Goal: Task Accomplishment & Management: Manage account settings

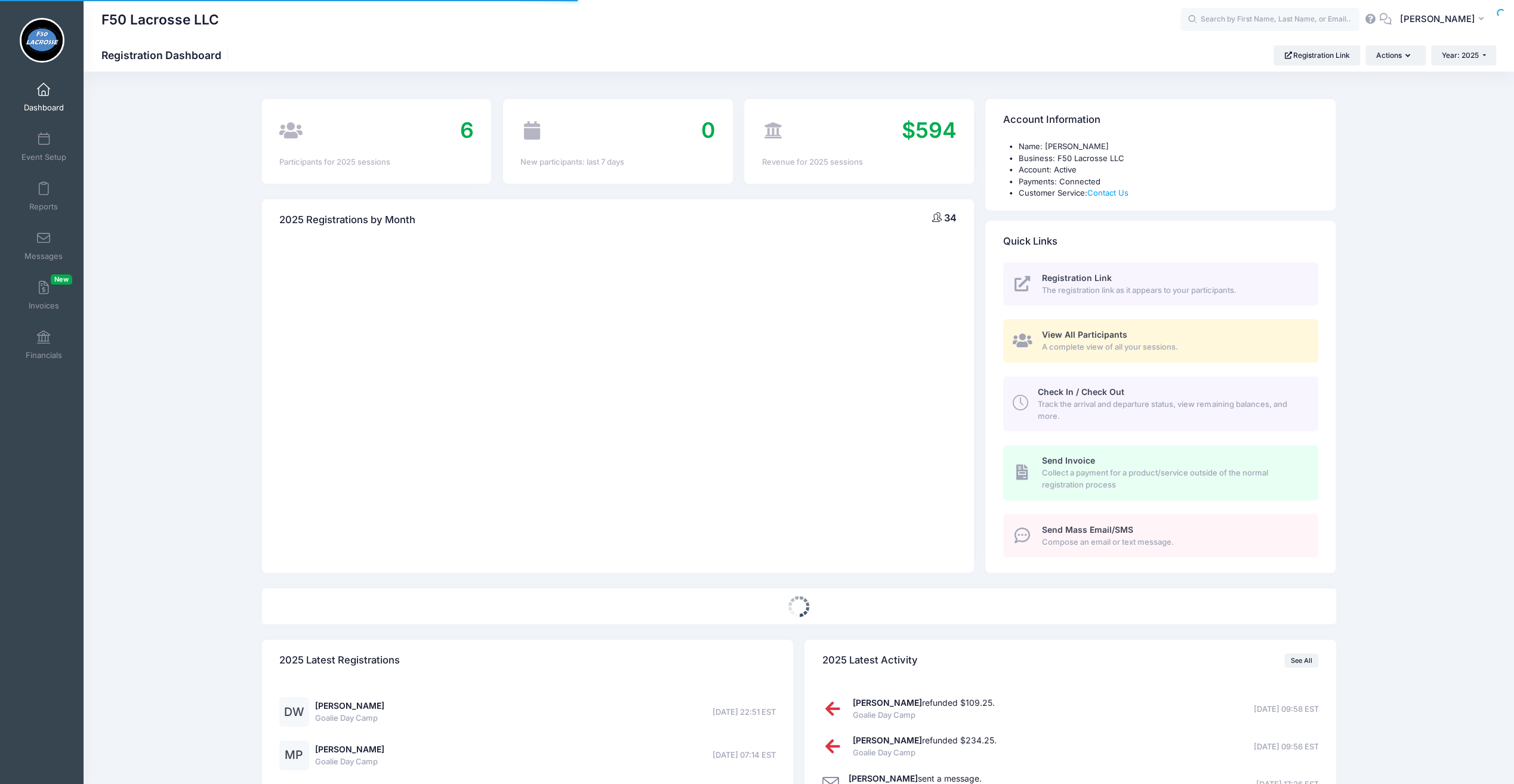
select select
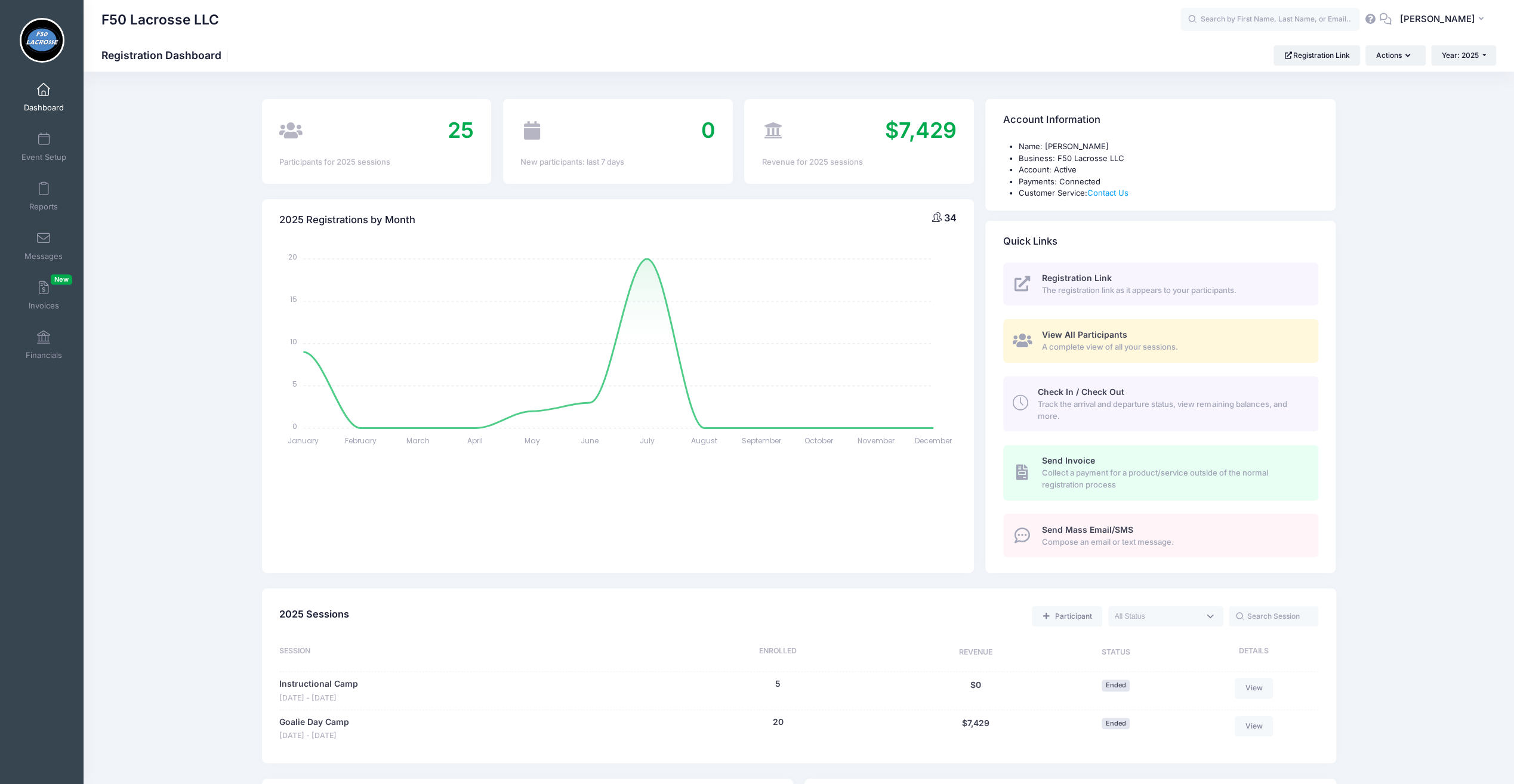
scroll to position [179, 0]
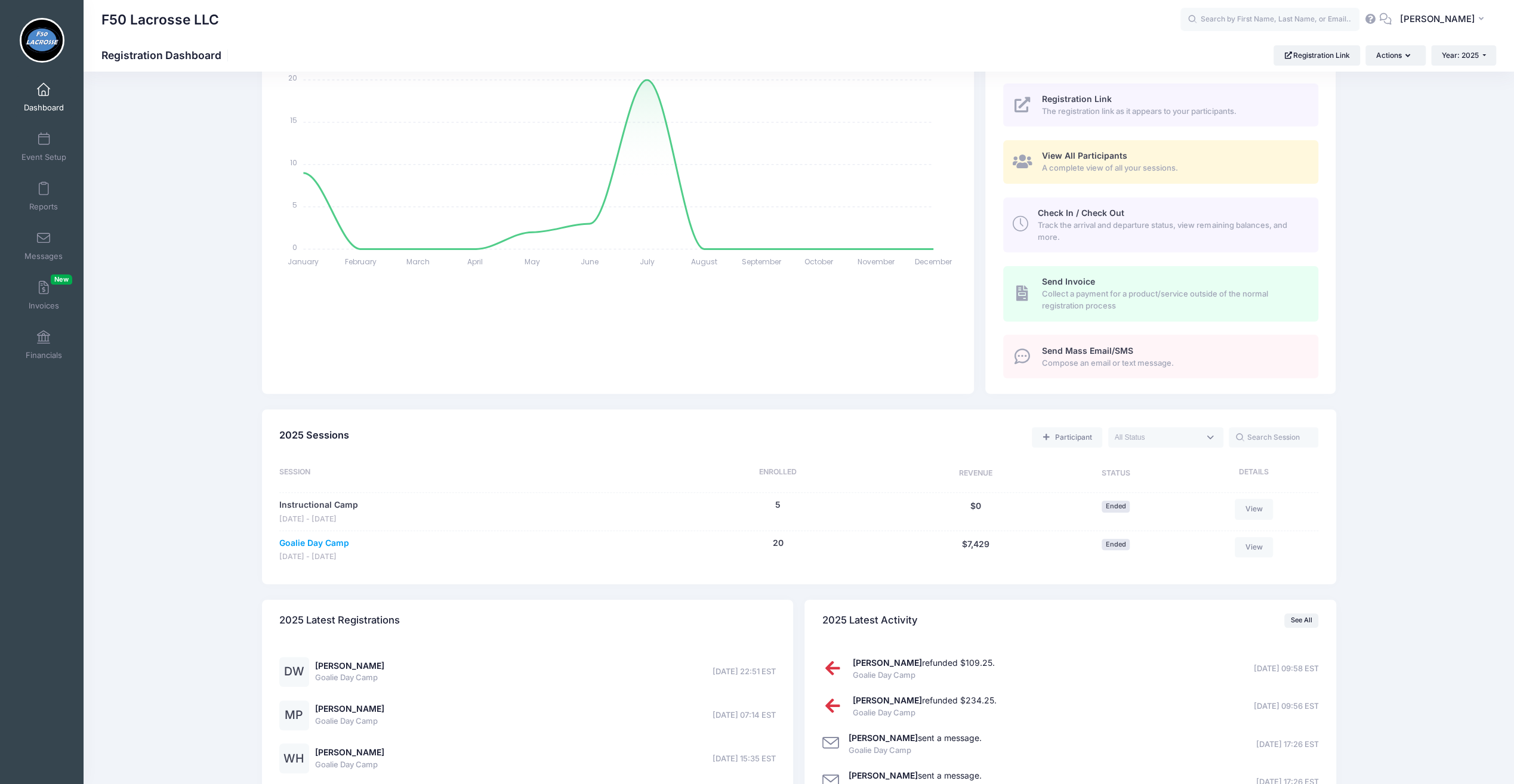
click at [340, 542] on link "Goalie Day Camp" at bounding box center [314, 543] width 70 height 12
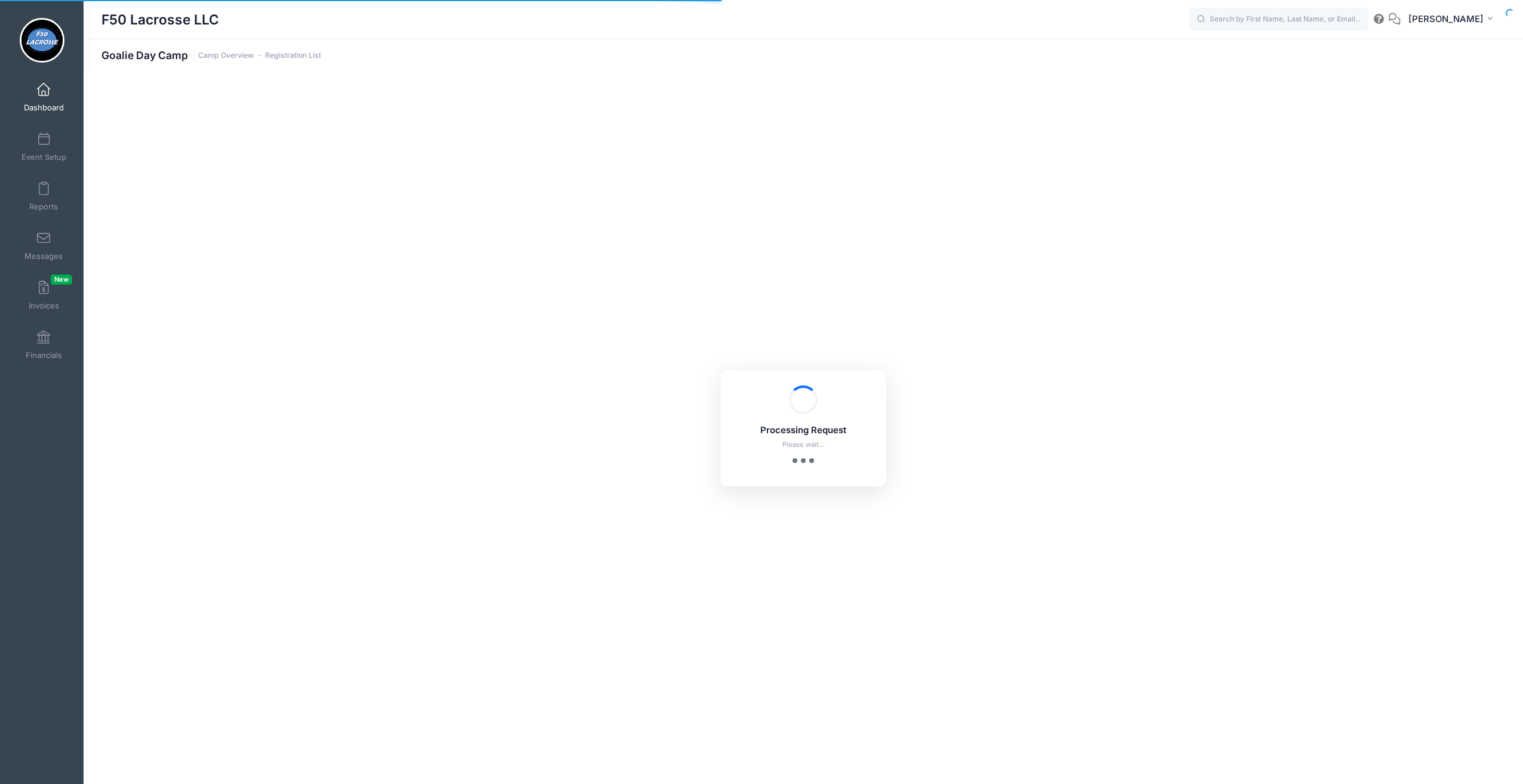
select select "10"
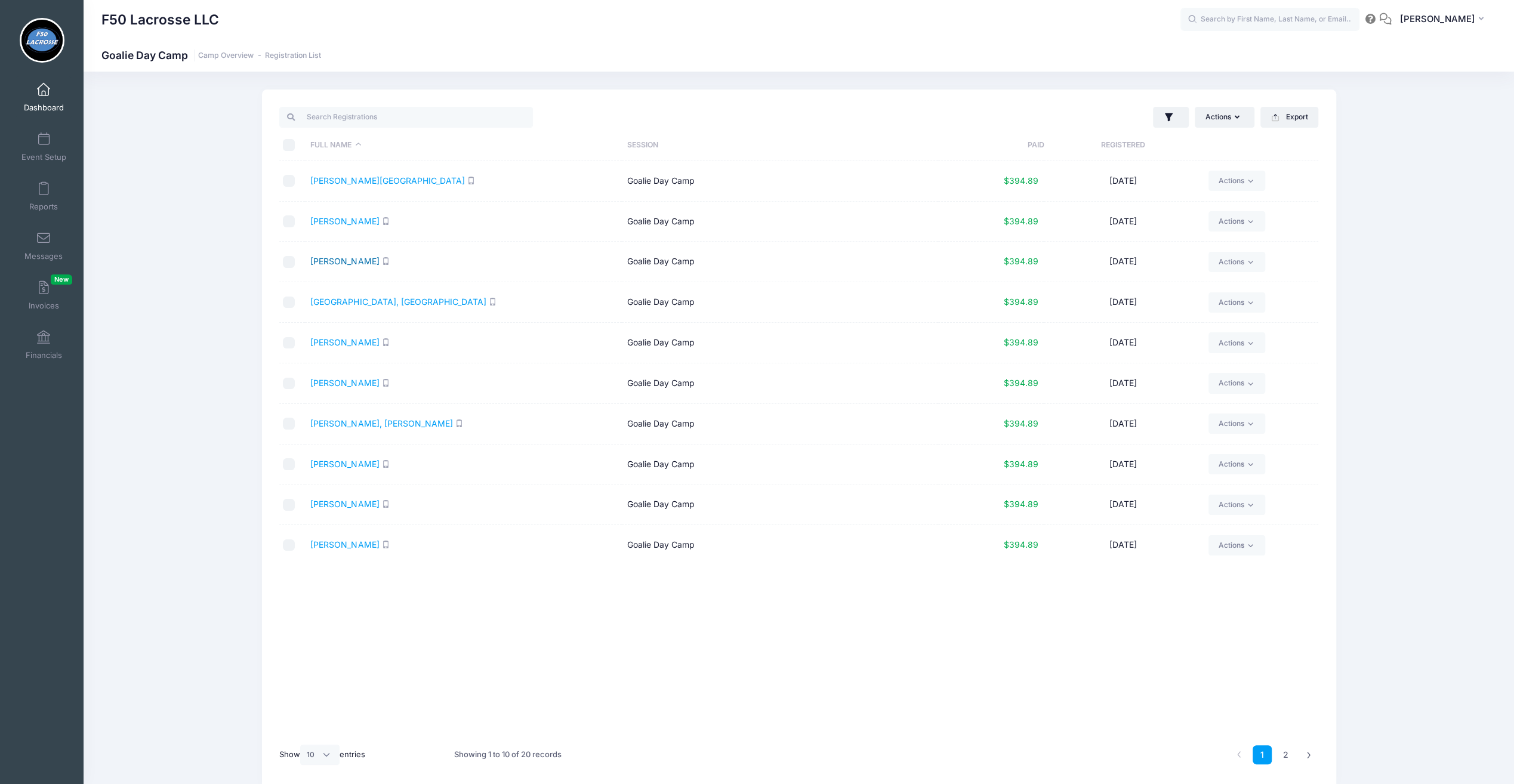
click at [340, 262] on link "Cobb, Noah" at bounding box center [345, 260] width 68 height 10
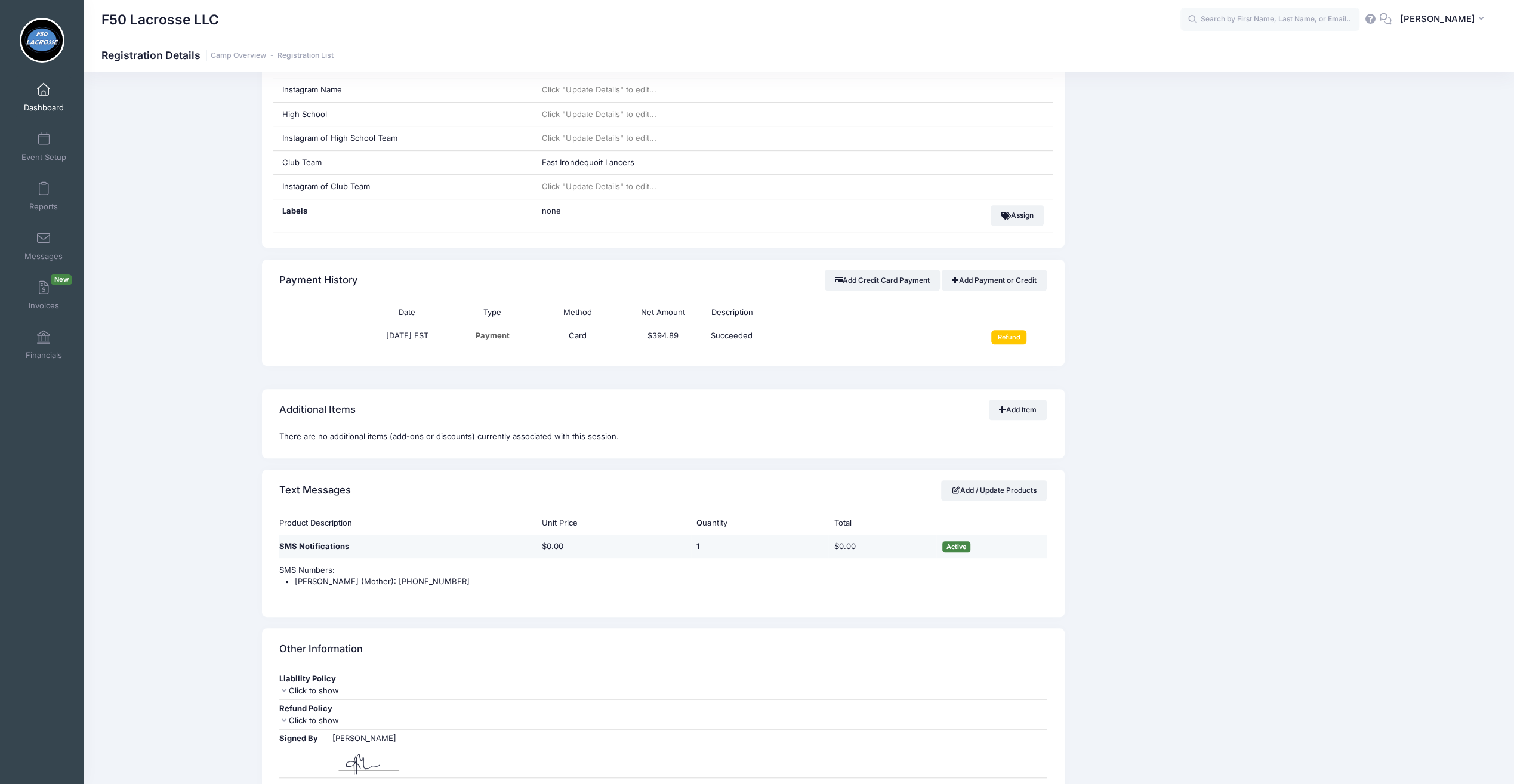
scroll to position [477, 0]
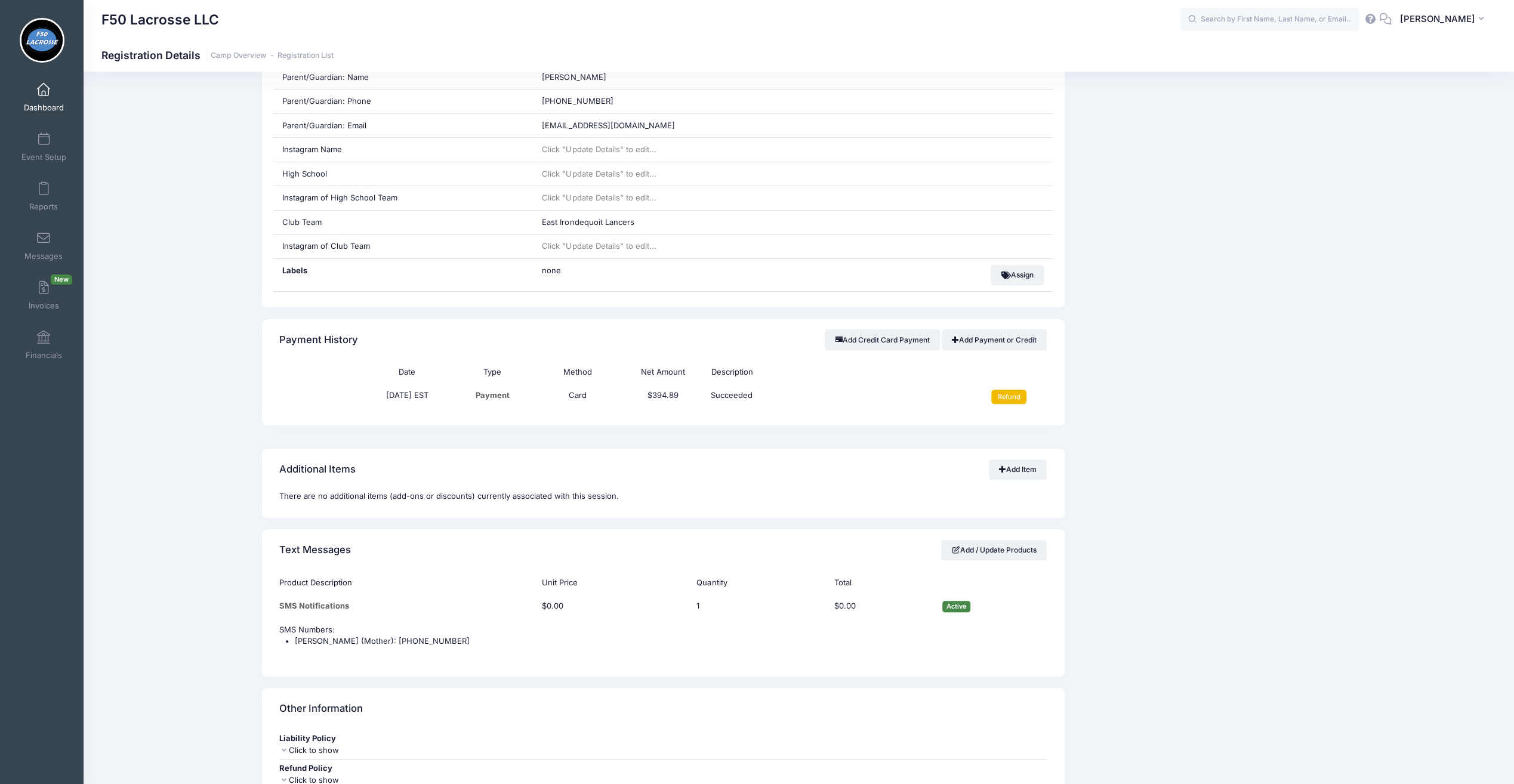
click at [1000, 392] on input "Refund" at bounding box center [1009, 396] width 35 height 14
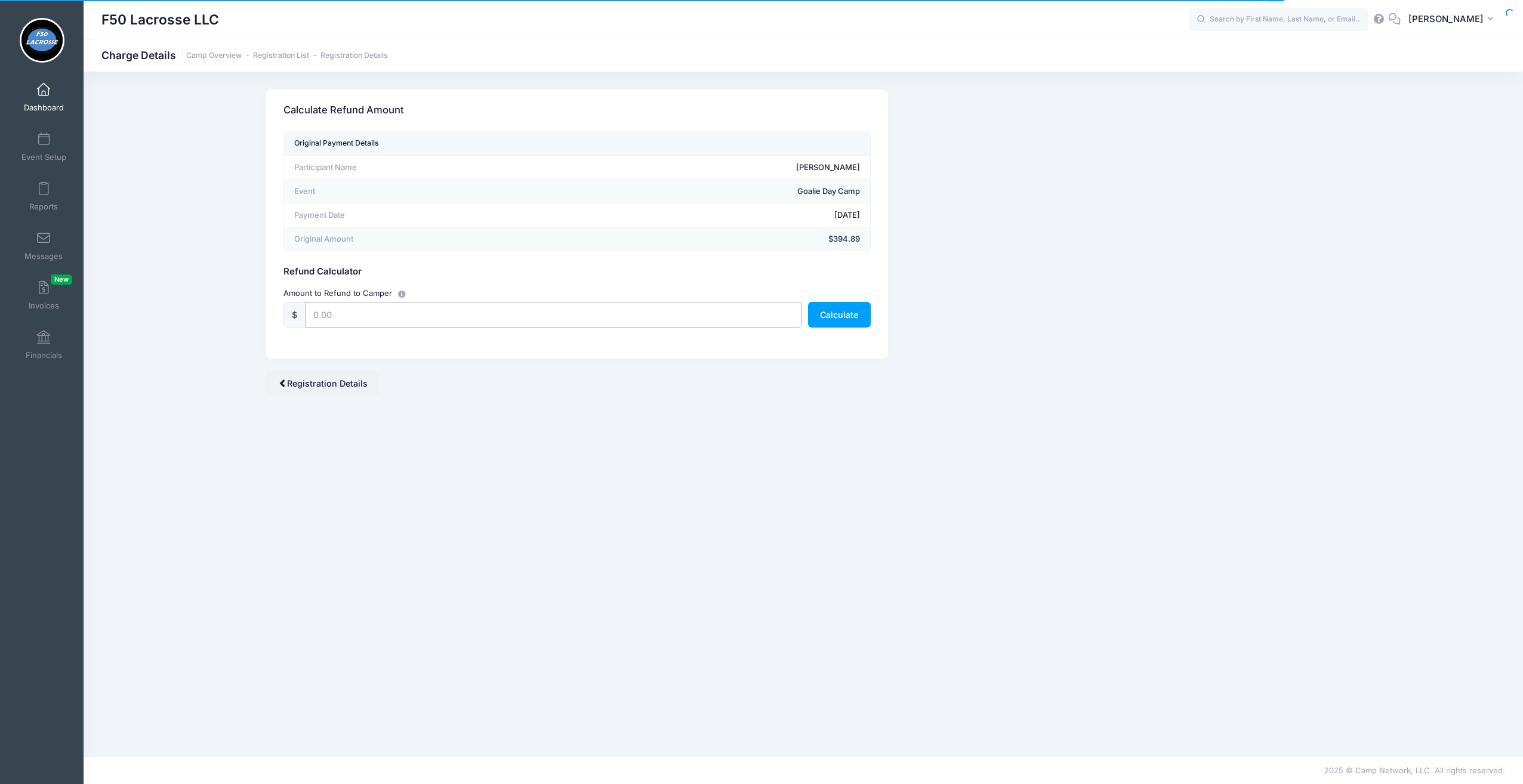
click at [450, 317] on input "text" at bounding box center [553, 315] width 497 height 26
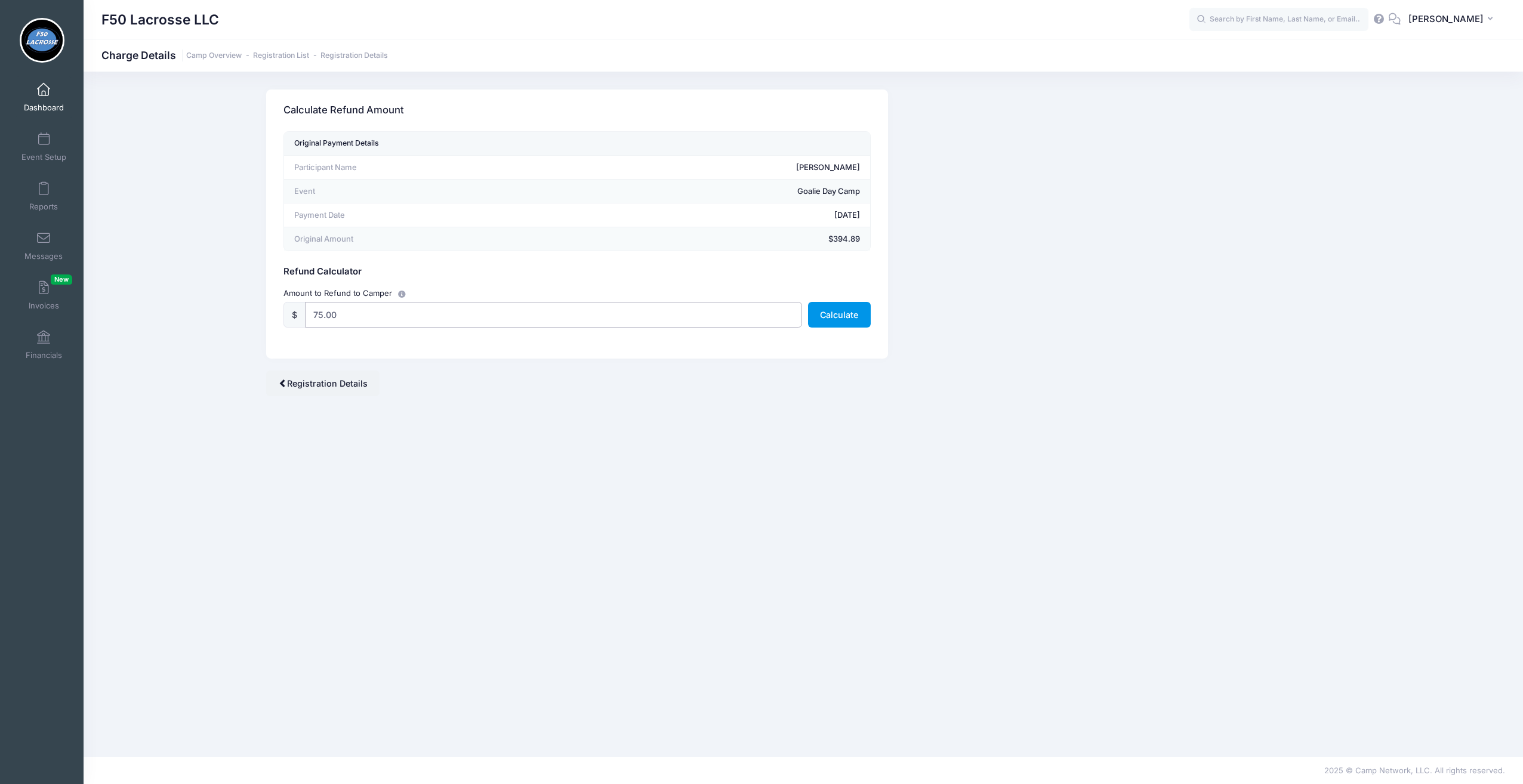
type input "75.00"
click at [839, 314] on button "Calculate" at bounding box center [840, 315] width 63 height 26
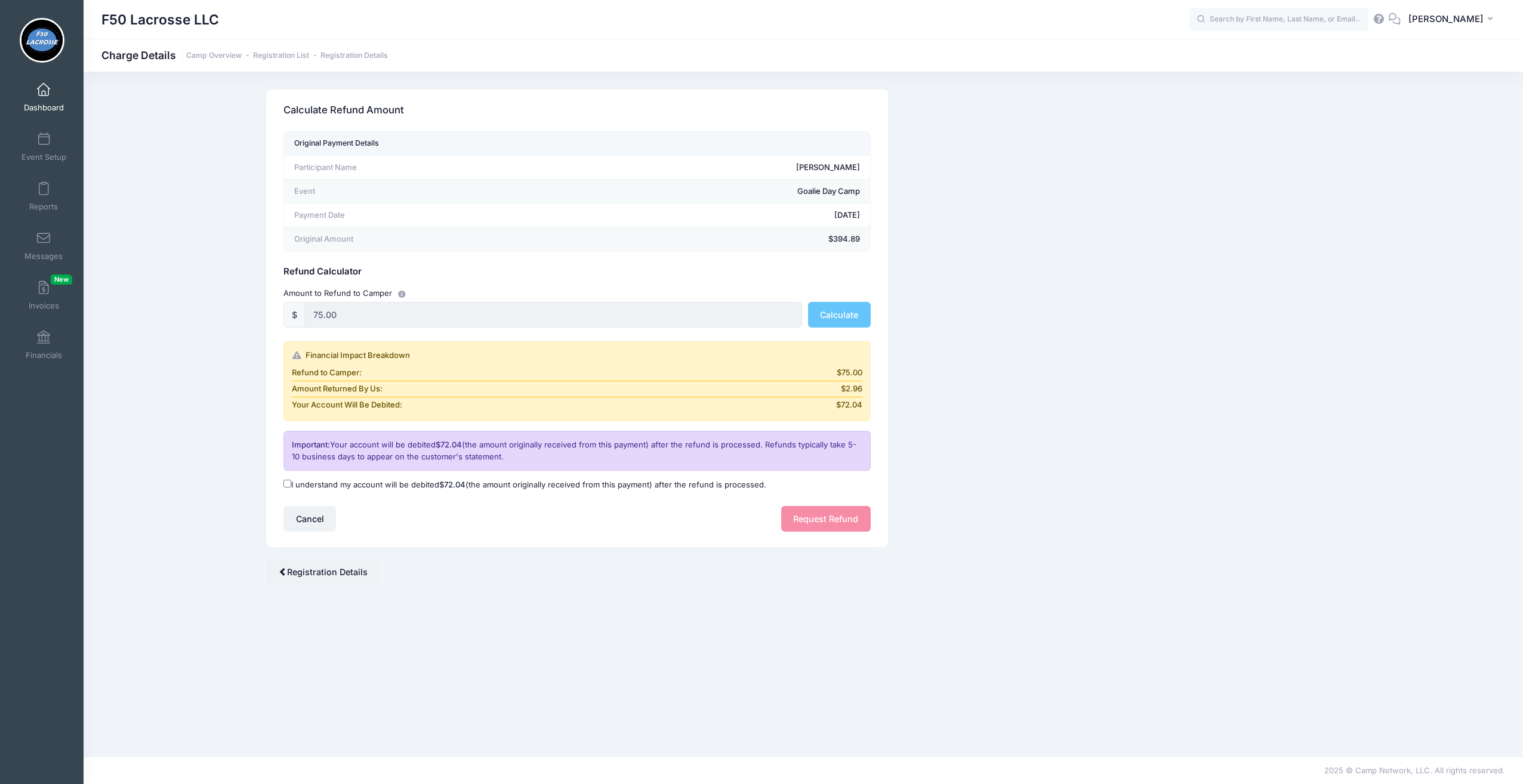
click at [285, 481] on input "I understand my account will be debited $72.04 (the amount originally received …" at bounding box center [287, 483] width 8 height 8
checkbox input "true"
click at [810, 514] on button "Request Refund" at bounding box center [825, 519] width 90 height 26
